Goal: Information Seeking & Learning: Learn about a topic

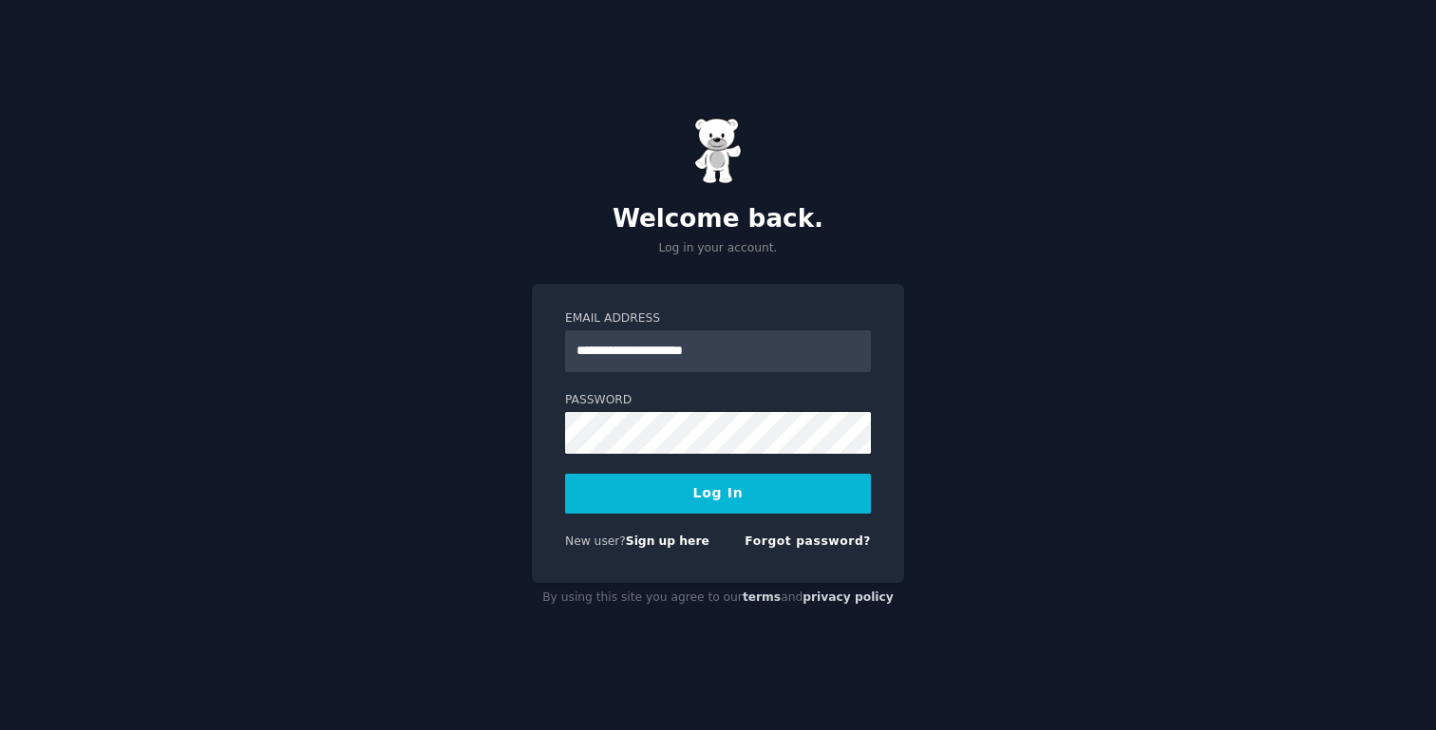
type input "**********"
click at [705, 483] on button "Log In" at bounding box center [718, 494] width 306 height 40
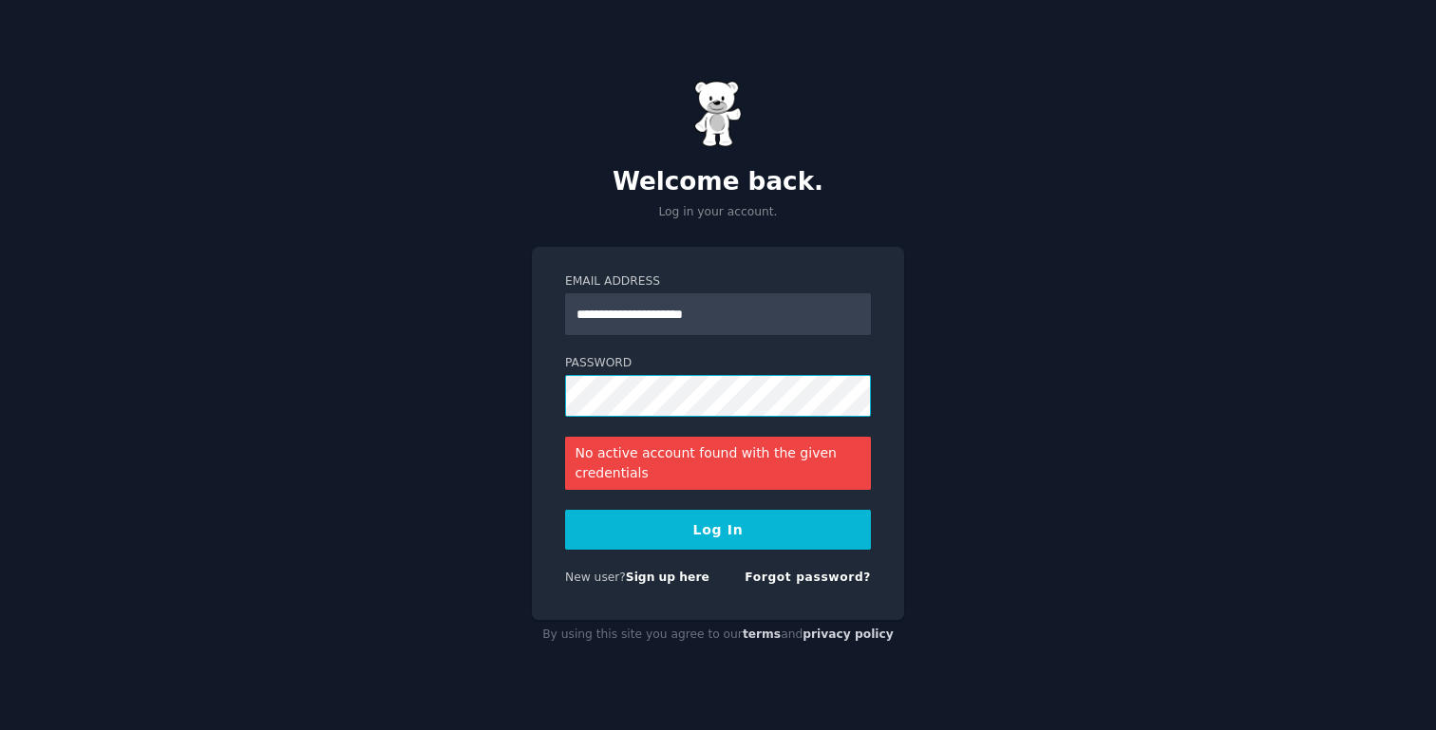
click at [565, 510] on button "Log In" at bounding box center [718, 530] width 306 height 40
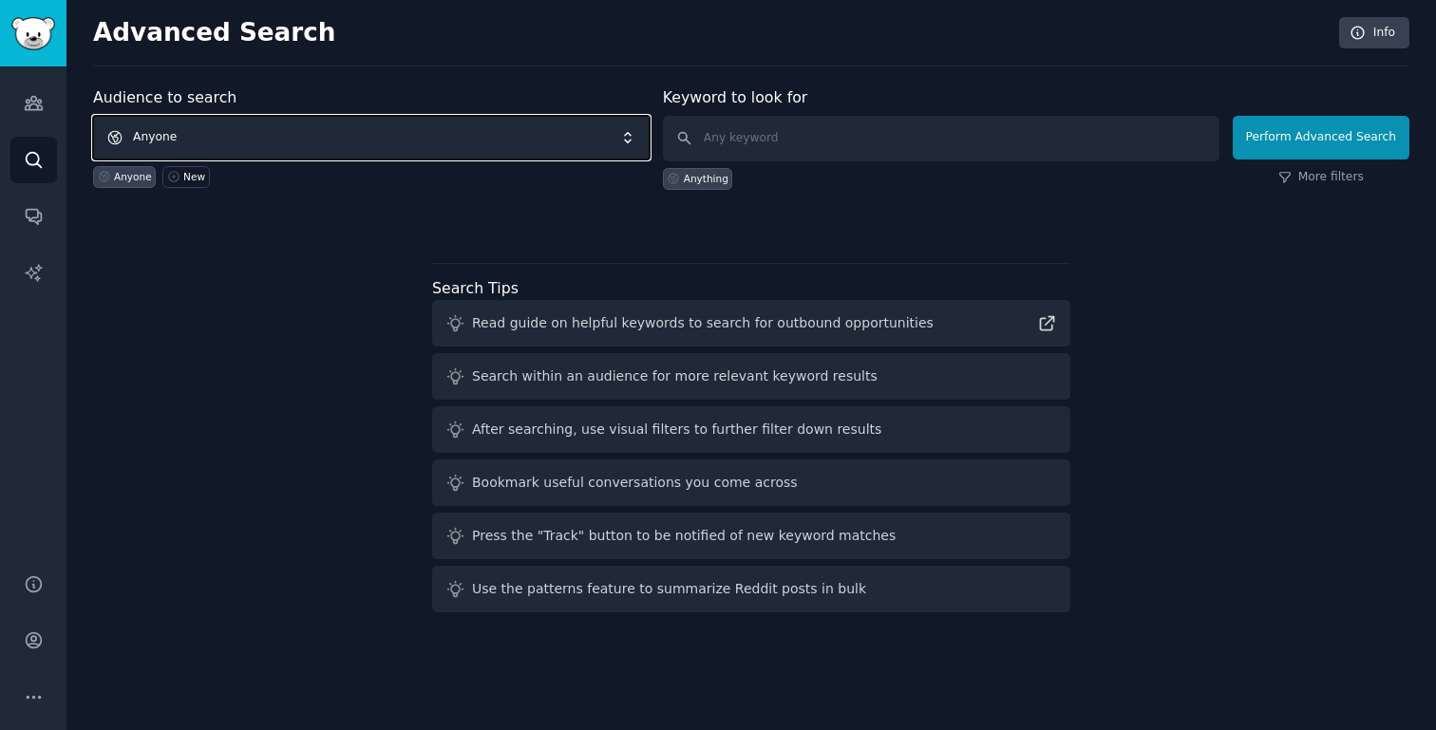
click at [224, 143] on span "Anyone" at bounding box center [371, 138] width 556 height 44
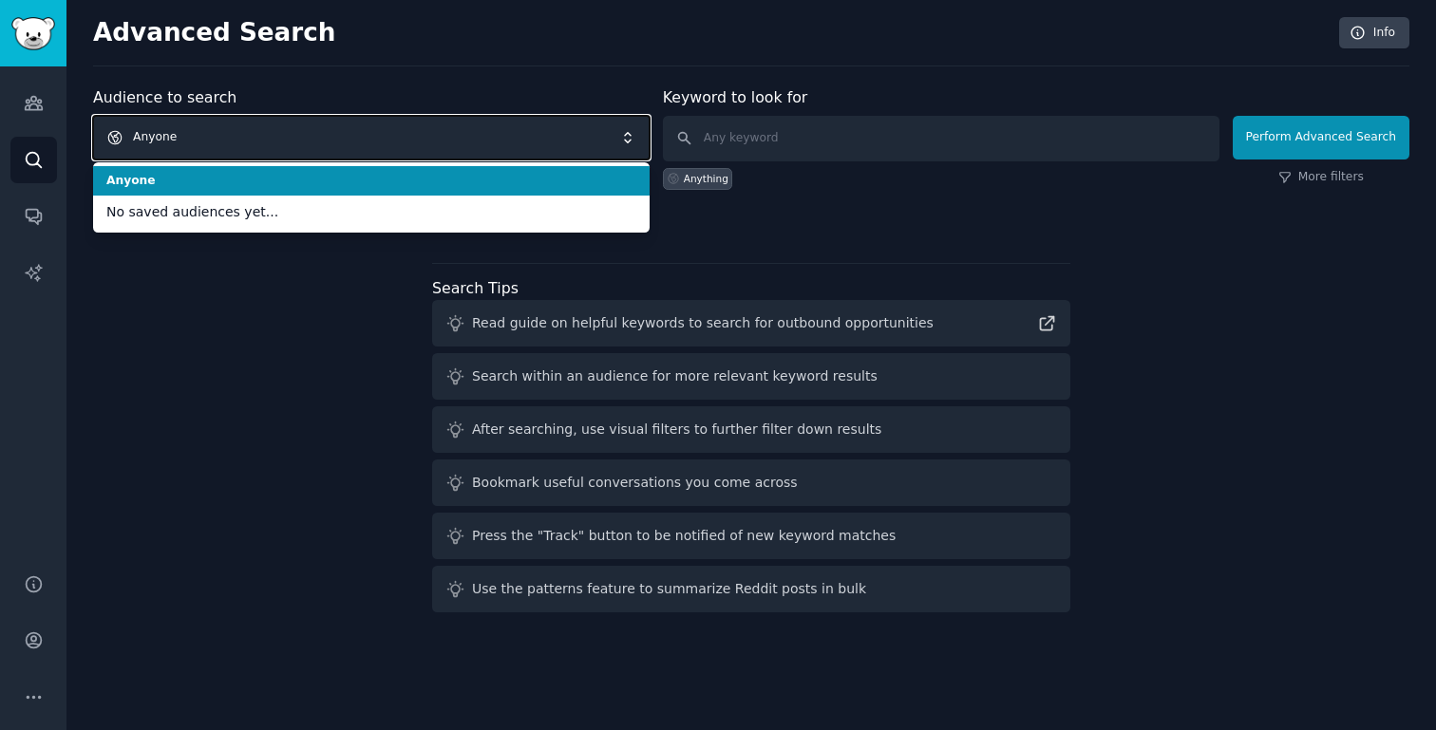
click at [224, 143] on span "Anyone" at bounding box center [371, 138] width 556 height 44
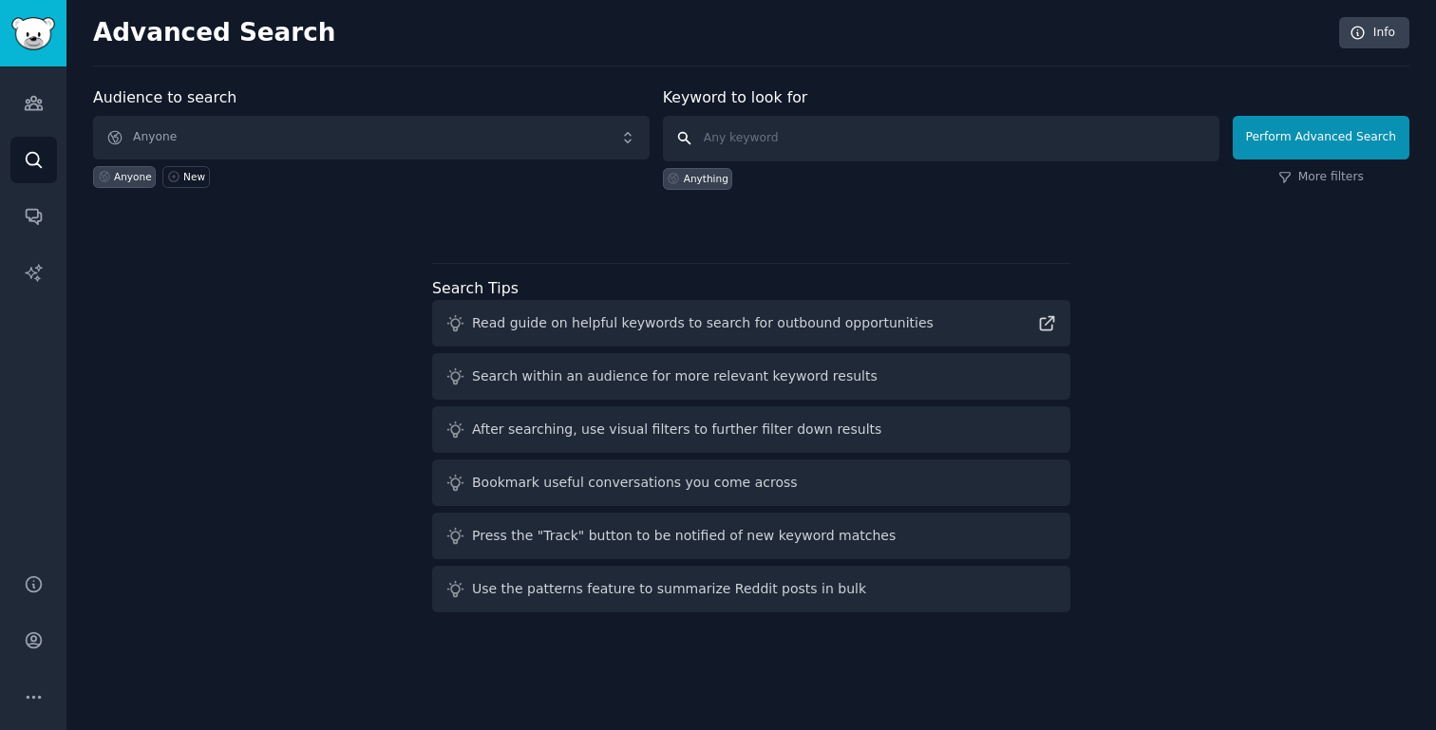
click at [766, 134] on input "text" at bounding box center [941, 139] width 556 height 46
type input "knowledge, anti"
